Goal: Information Seeking & Learning: Learn about a topic

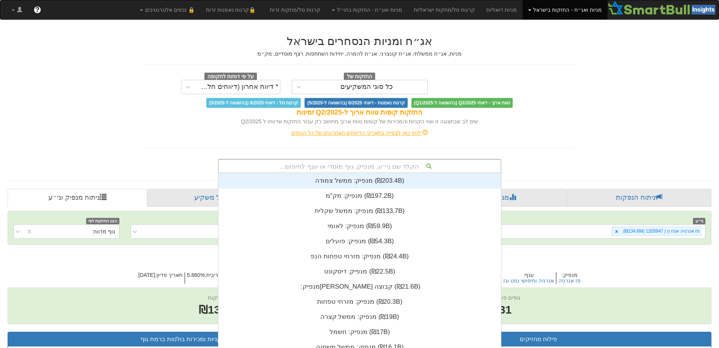
click at [375, 171] on div "הקלד שם ני״ע, מנפיק, גוף מוסדי או ענף לחיפוש... מנפיק: ‏ממשל צמודה ‎(₪203.4B)‎ …" at bounding box center [359, 166] width 283 height 14
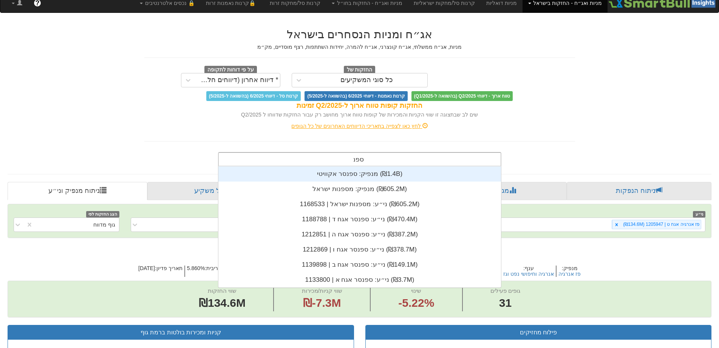
scroll to position [91, 0]
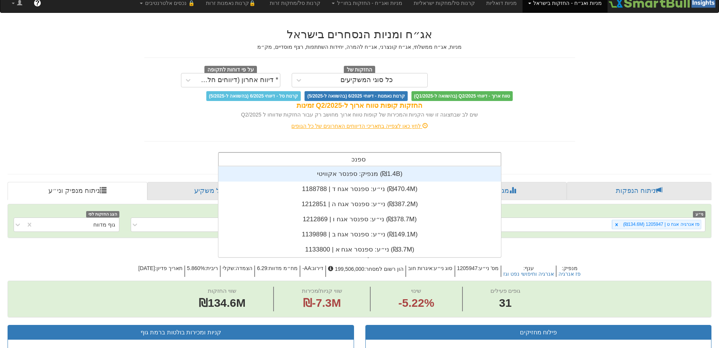
type input "ספנסר"
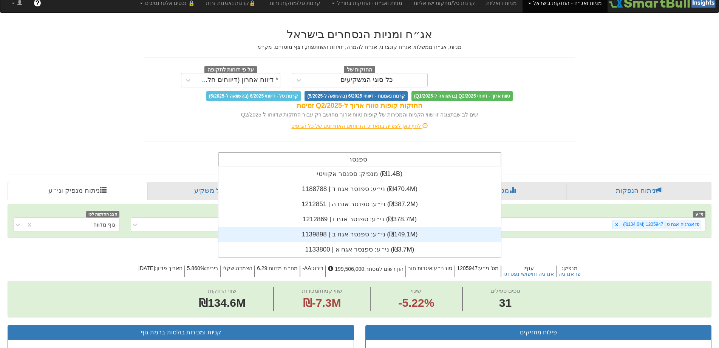
click at [357, 229] on div "ני״ע: ‏ספנסר אגח ב | 1139898 ‎(₪149.1M)‎" at bounding box center [359, 234] width 283 height 15
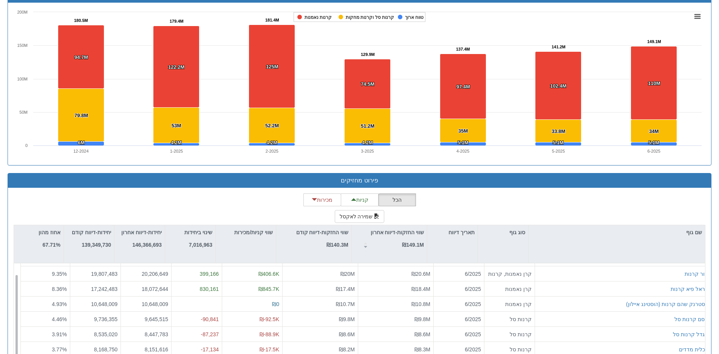
scroll to position [564, 0]
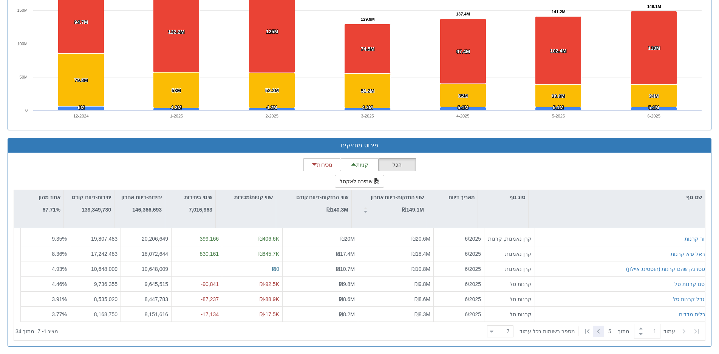
click at [599, 331] on icon at bounding box center [598, 331] width 9 height 9
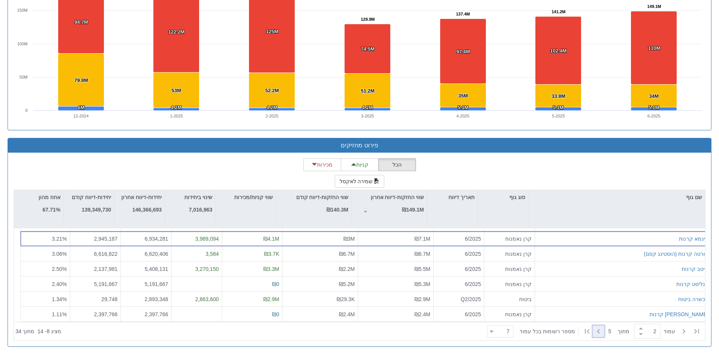
click at [597, 329] on icon at bounding box center [598, 331] width 9 height 9
click at [697, 329] on icon at bounding box center [696, 331] width 9 height 9
type input "1"
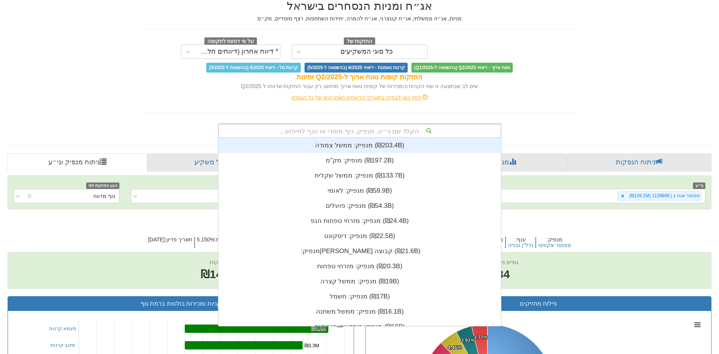
scroll to position [188, 0]
click at [364, 130] on div "הקלד שם ני״ע, מנפיק, גוף מוסדי או ענף לחיפוש..." at bounding box center [360, 130] width 282 height 13
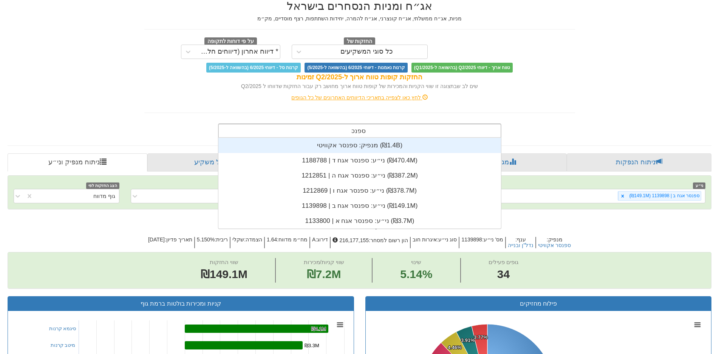
scroll to position [91, 0]
type input "ספנסר"
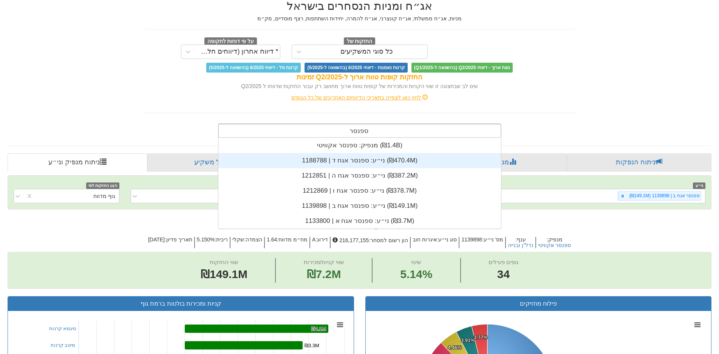
click at [365, 162] on div "ני״ע: ‏ספנסר אגח ד | 1188788 ‎(₪470.4M)‎" at bounding box center [359, 160] width 283 height 15
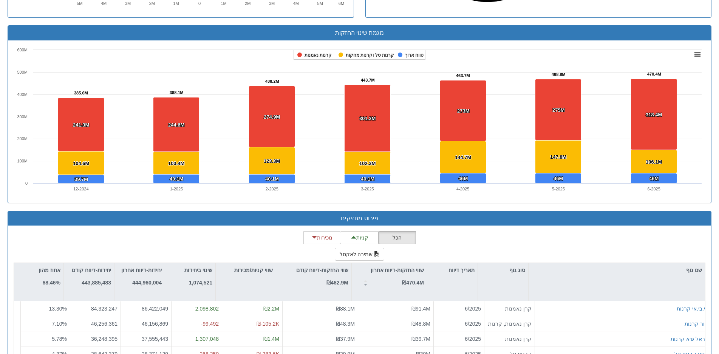
scroll to position [605, 0]
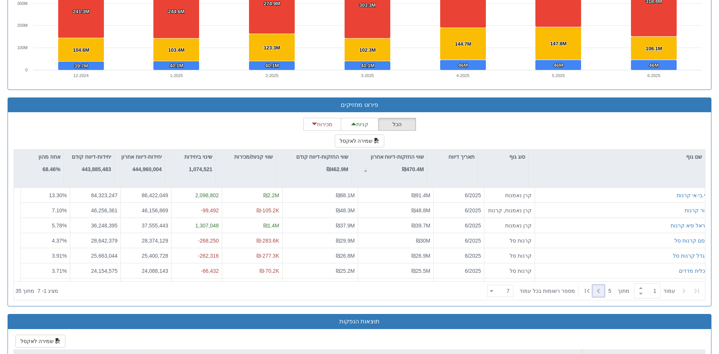
click at [600, 288] on icon at bounding box center [598, 290] width 9 height 9
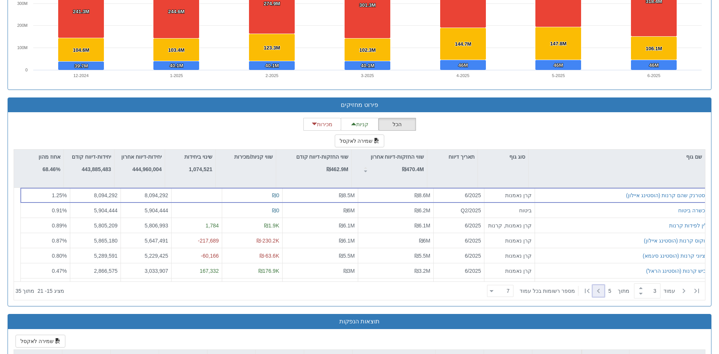
click at [600, 288] on icon at bounding box center [598, 290] width 9 height 9
type input "5"
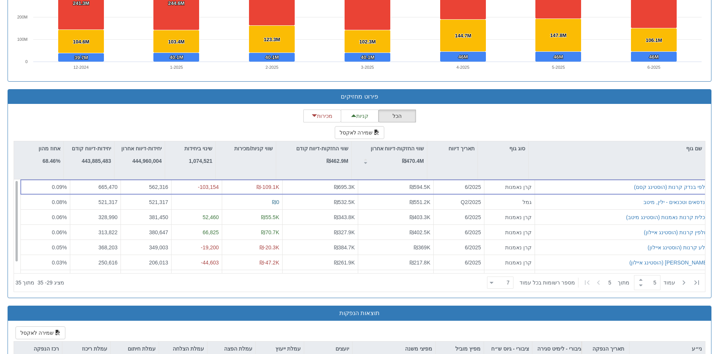
scroll to position [0, 0]
